Goal: Use online tool/utility: Utilize a website feature to perform a specific function

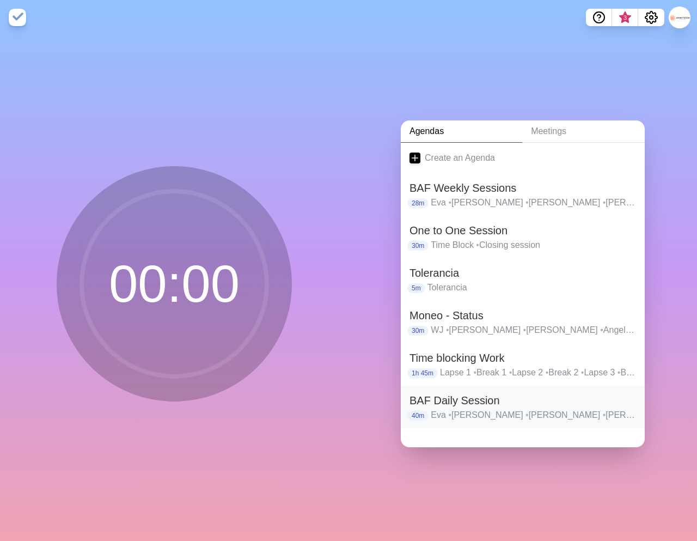
click at [484, 400] on h2 "BAF Daily Session" at bounding box center [523, 400] width 227 height 16
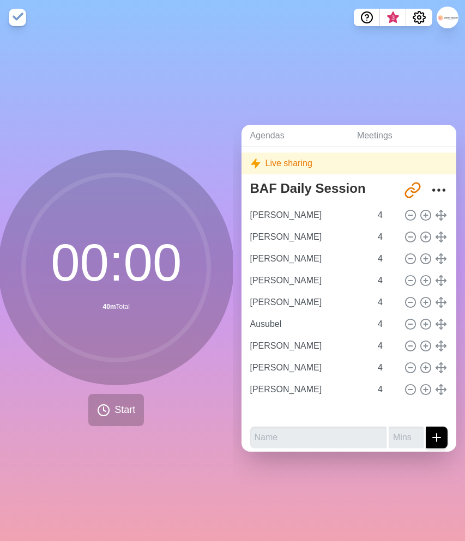
scroll to position [30, 0]
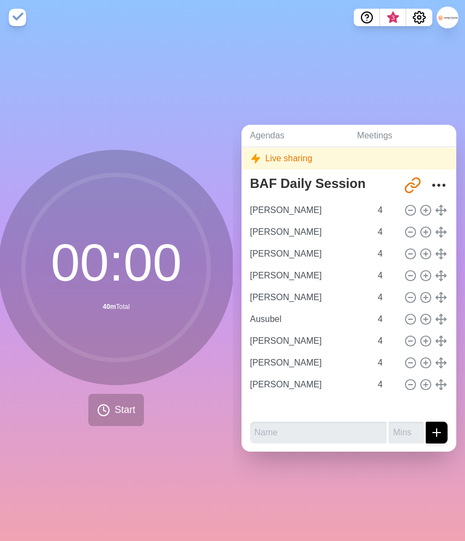
type input "[PERSON_NAME]"
type input "Ausubel"
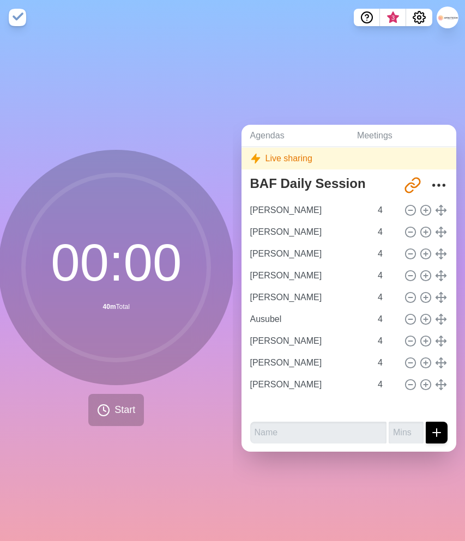
type input "[PERSON_NAME]"
type input "Eva"
type input "[PERSON_NAME]"
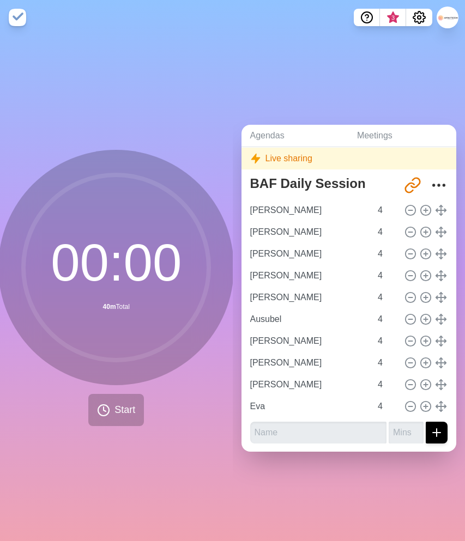
scroll to position [0, 0]
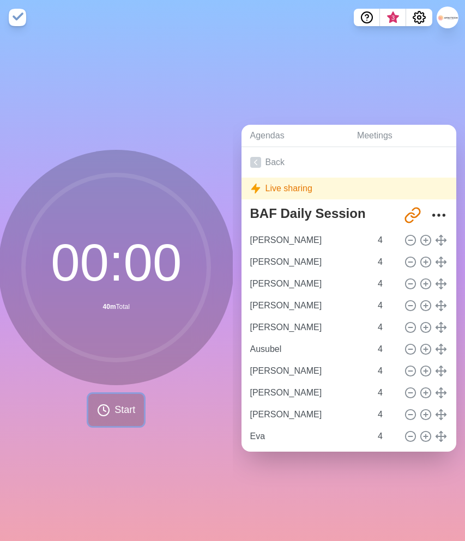
click at [120, 422] on button "Start" at bounding box center [116, 410] width 56 height 32
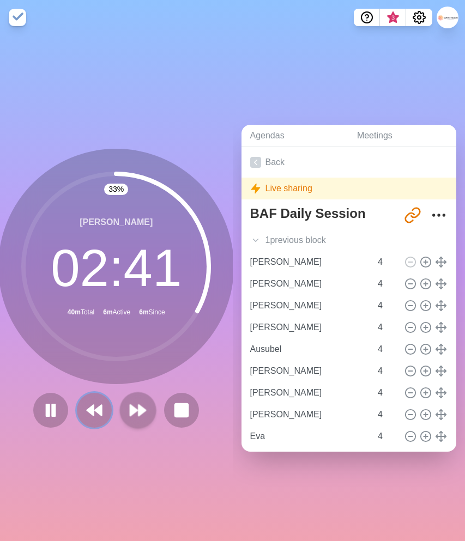
click at [105, 405] on button at bounding box center [94, 410] width 35 height 35
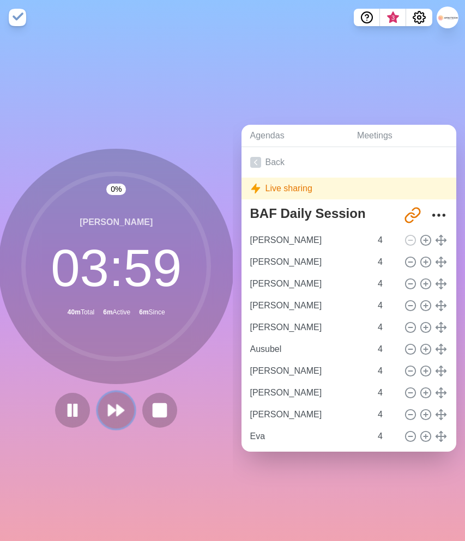
click at [123, 414] on icon at bounding box center [116, 410] width 19 height 19
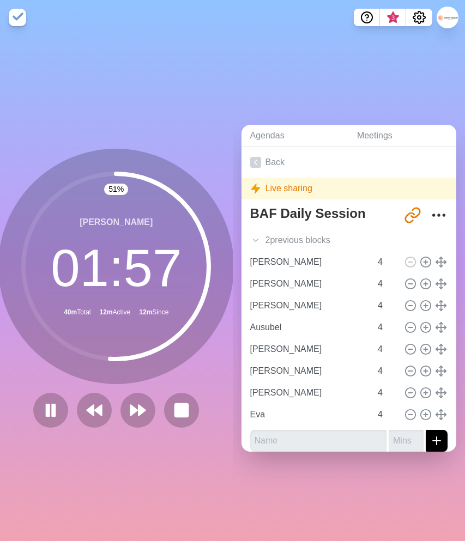
click at [156, 390] on div "51 % [PERSON_NAME] 01 : 57 40m Total 12m Active 12m Since" at bounding box center [115, 288] width 235 height 279
click at [142, 406] on polygon at bounding box center [142, 410] width 7 height 11
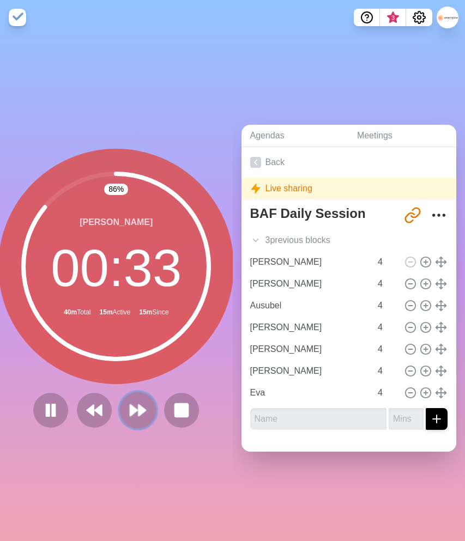
click at [139, 406] on polygon at bounding box center [142, 410] width 7 height 11
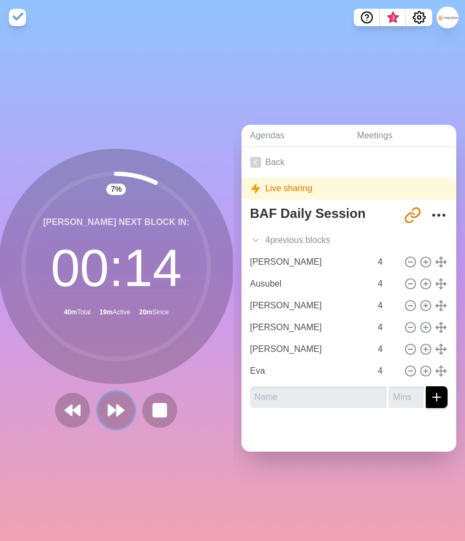
click at [113, 416] on icon at bounding box center [116, 410] width 19 height 19
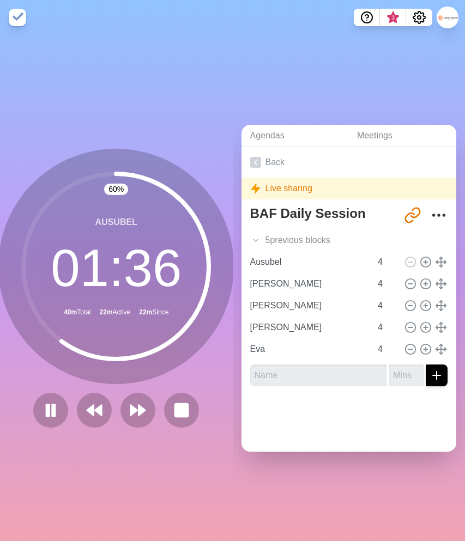
click at [143, 110] on div "60 % Ausubel 01 : 36 40m Total 22m Active 22m Since" at bounding box center [116, 288] width 233 height 506
click at [143, 110] on div "63 % Ausubel 01 : 28 40m Total 22m Active 22m Since" at bounding box center [116, 288] width 233 height 506
click at [155, 388] on div "65 % Ausubel 01 : 24 40m Total 22m Active 22m Since" at bounding box center [115, 288] width 235 height 279
click at [137, 408] on icon at bounding box center [138, 410] width 19 height 19
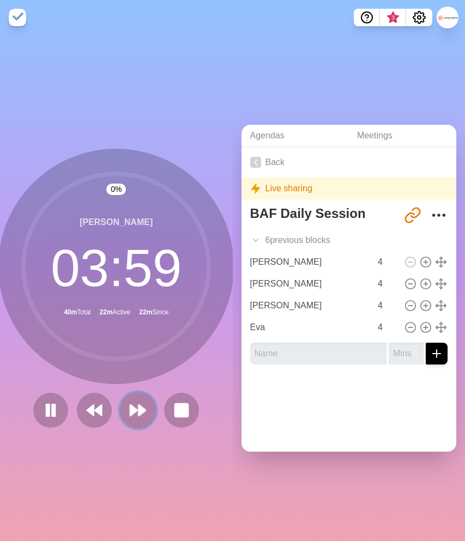
scroll to position [0, 2]
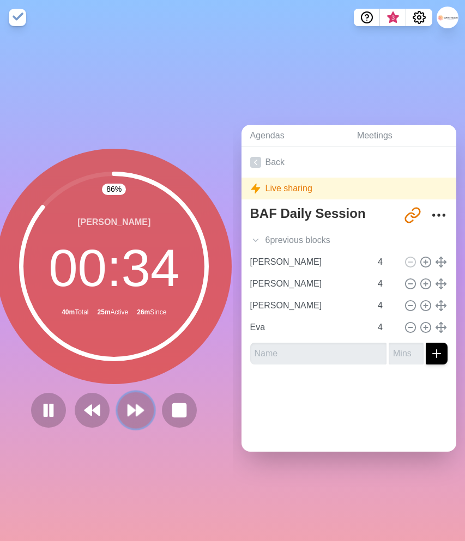
click at [137, 408] on polygon at bounding box center [140, 410] width 7 height 11
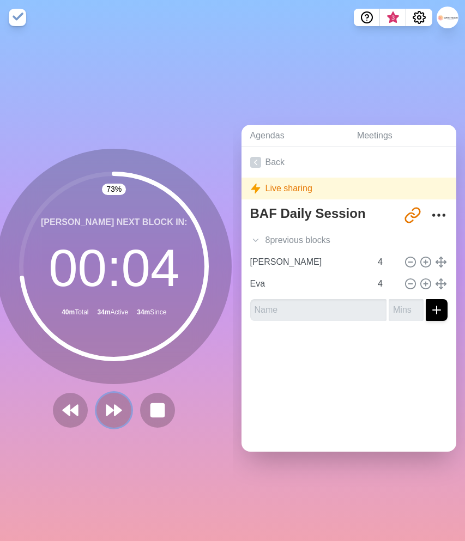
scroll to position [0, 3]
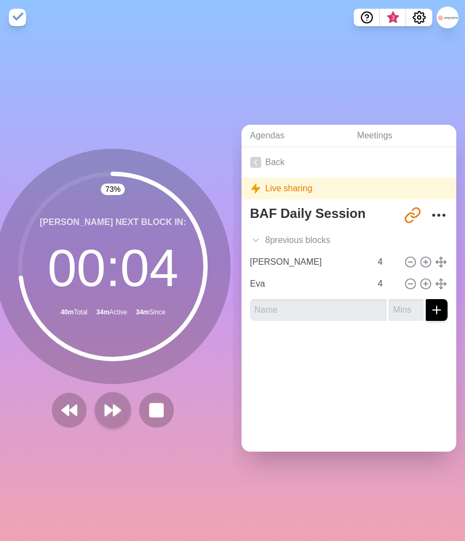
drag, startPoint x: 116, startPoint y: 452, endPoint x: 112, endPoint y: 420, distance: 32.9
click at [116, 452] on div "73 % [PERSON_NAME] Next block in: 00 : 04 40m Total 34m Active 34m Since Break" at bounding box center [116, 288] width 233 height 506
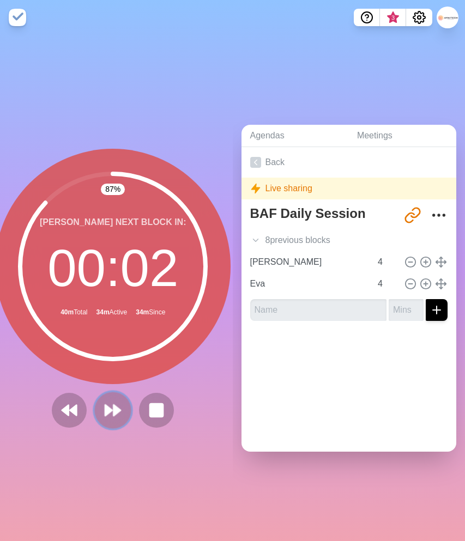
click at [114, 412] on polygon at bounding box center [117, 410] width 7 height 11
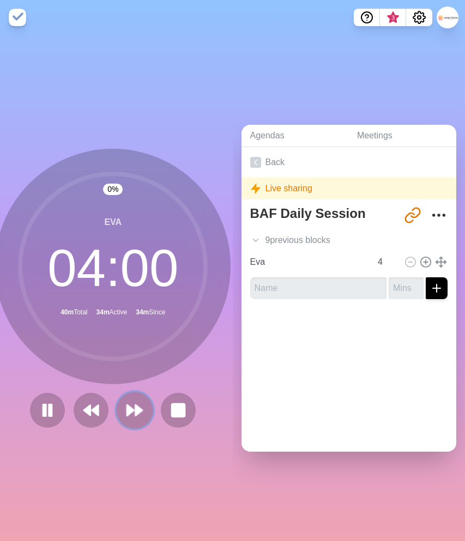
scroll to position [0, 0]
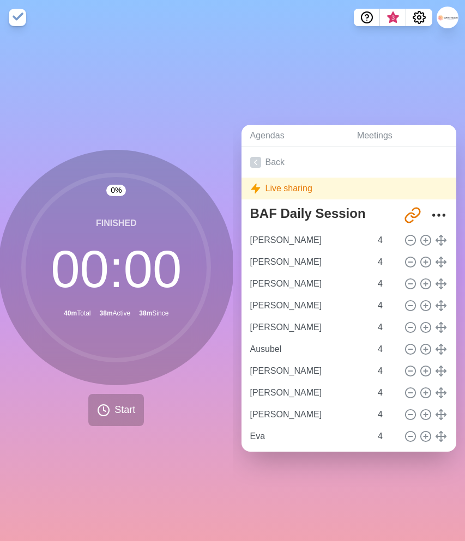
click at [285, 37] on div "Agendas Meetings Back Live sharing BAF Daily Session [URL][DOMAIN_NAME] [PERSON…" at bounding box center [349, 288] width 233 height 506
